Goal: Information Seeking & Learning: Find specific fact

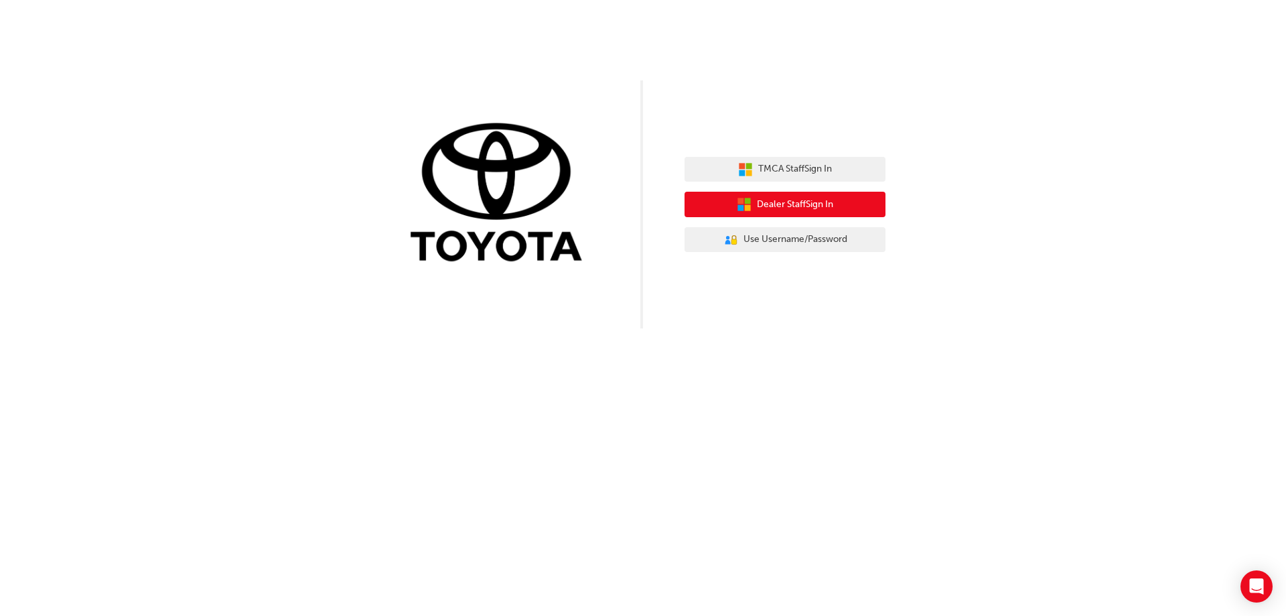
click at [789, 206] on span "Dealer Staff Sign In" at bounding box center [795, 204] width 76 height 15
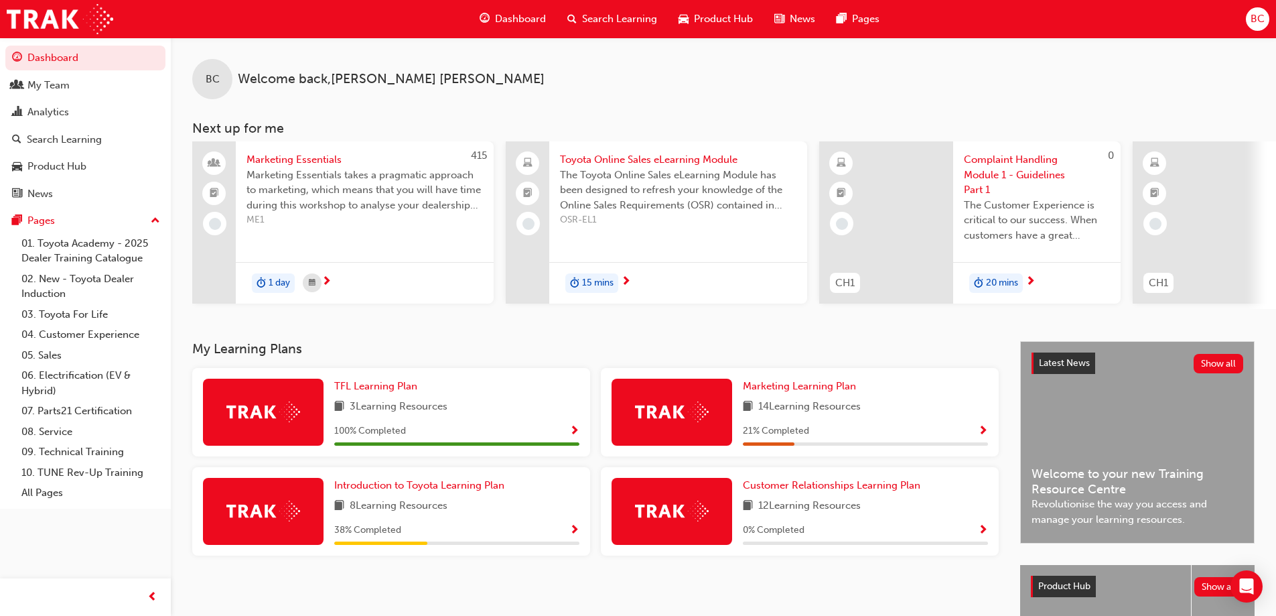
click at [598, 24] on span "Search Learning" at bounding box center [619, 18] width 75 height 15
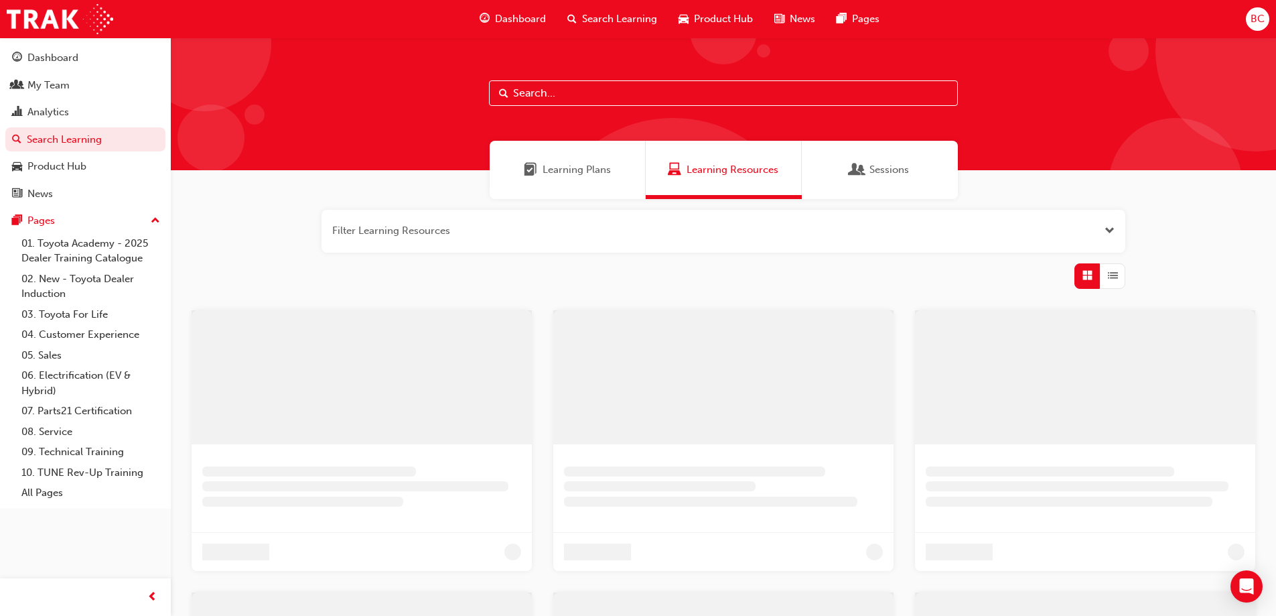
click at [569, 90] on input "text" at bounding box center [723, 92] width 469 height 25
drag, startPoint x: 561, startPoint y: 90, endPoint x: 545, endPoint y: 94, distance: 15.8
click at [545, 94] on input "Spk9601" at bounding box center [728, 92] width 469 height 25
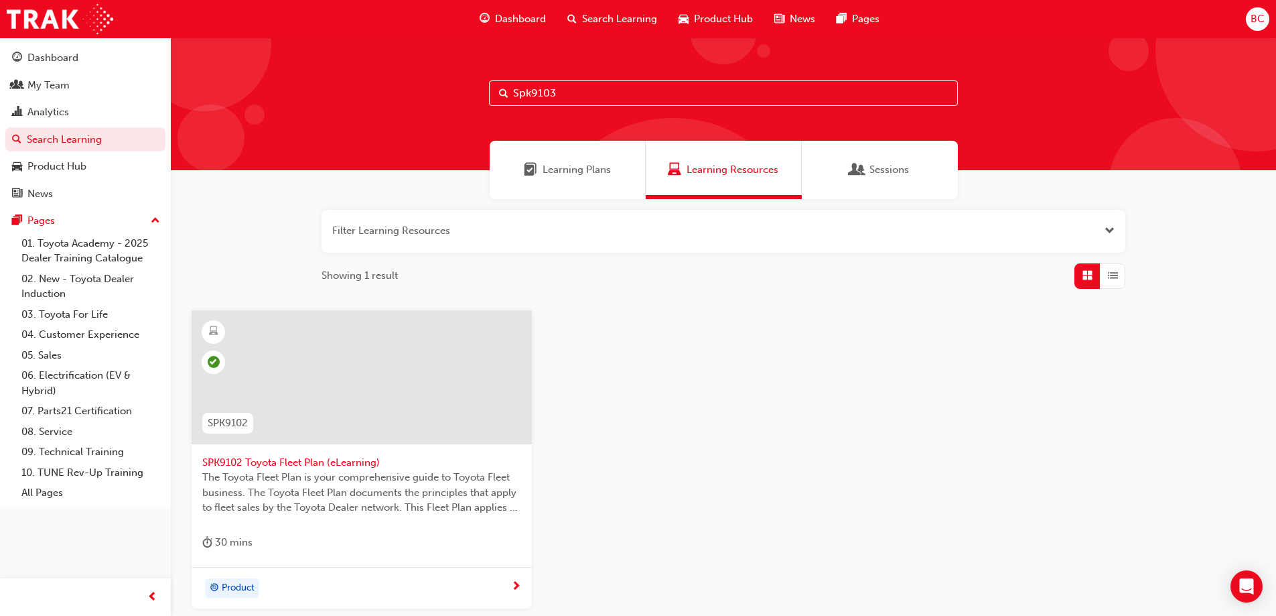
type input "Spk9103"
click at [707, 281] on div "Showing 1 result" at bounding box center [724, 275] width 804 height 25
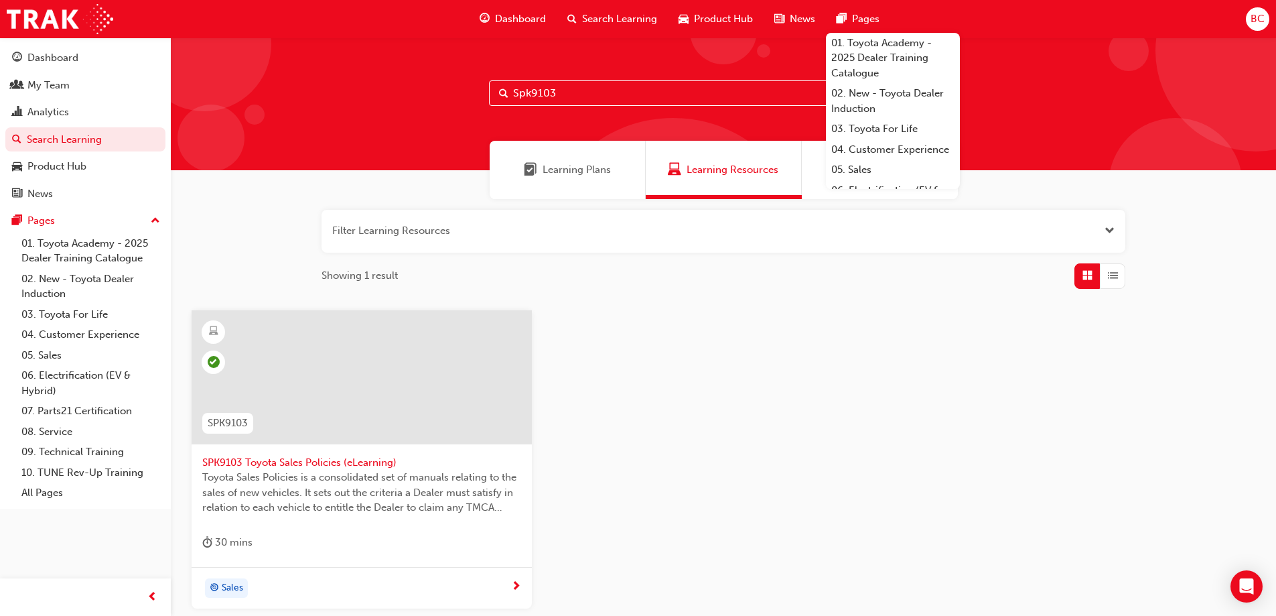
click at [638, 428] on div "SPK9103 SPK9103 Toyota Sales Policies (eLearning) Toyota Sales Policies is a co…" at bounding box center [723, 470] width 1085 height 320
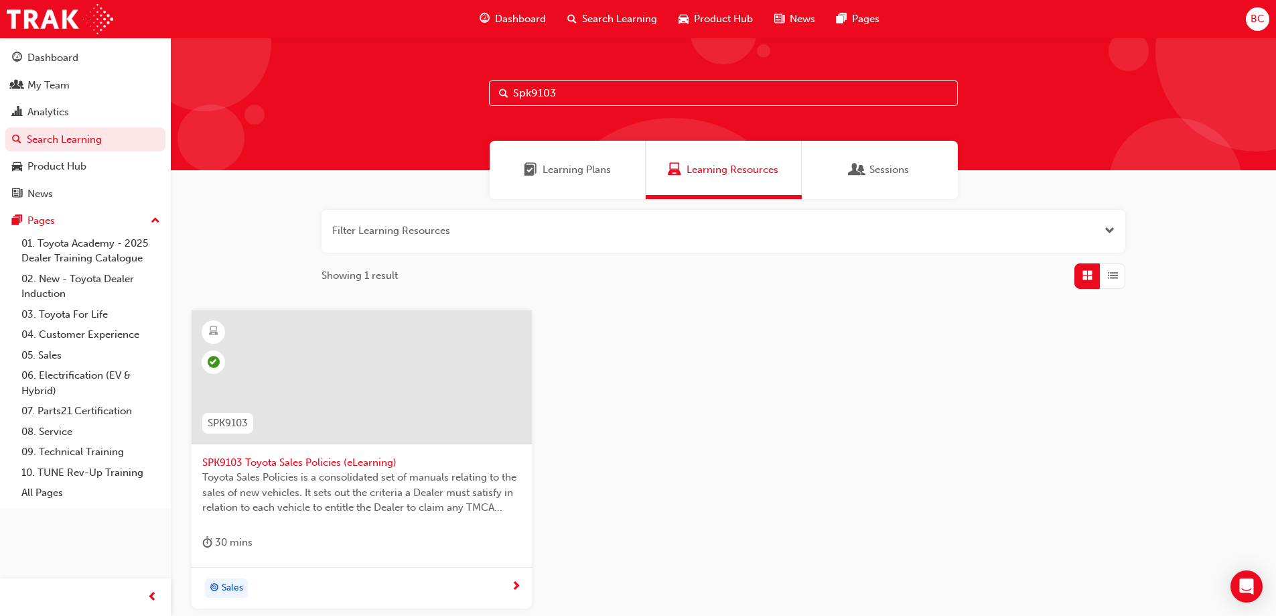
click at [385, 140] on div "Spk9103" at bounding box center [723, 104] width 1105 height 133
click at [603, 96] on input "Spk9103" at bounding box center [723, 92] width 469 height 25
